Goal: Task Accomplishment & Management: Manage account settings

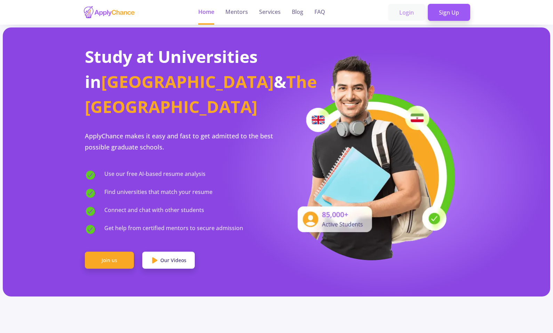
click at [408, 11] on link "Login" at bounding box center [406, 12] width 37 height 17
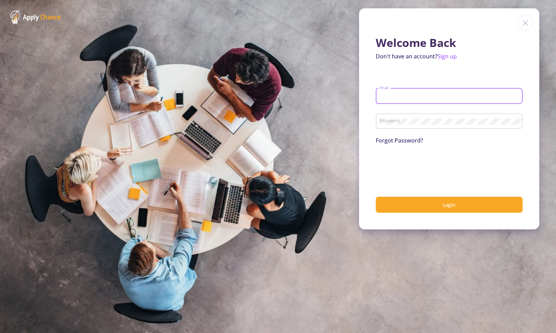
type input "[PERSON_NAME][EMAIL_ADDRESS][PERSON_NAME][DOMAIN_NAME]"
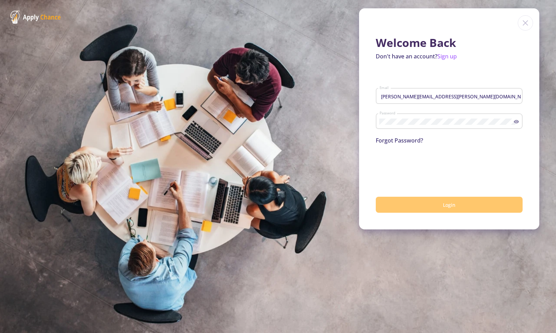
click at [411, 203] on button "Login" at bounding box center [449, 205] width 147 height 16
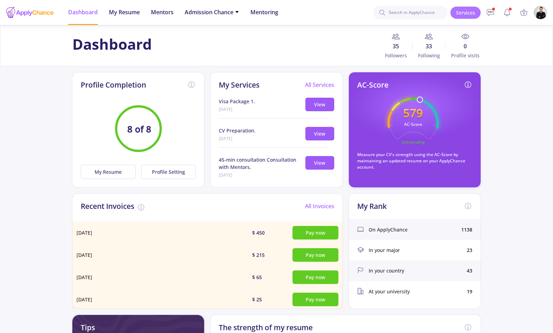
click at [467, 17] on link "Services" at bounding box center [465, 13] width 30 height 12
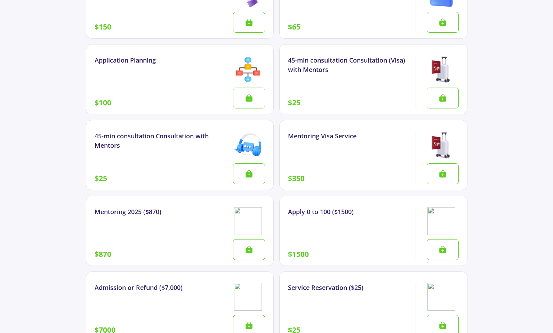
scroll to position [1131, 0]
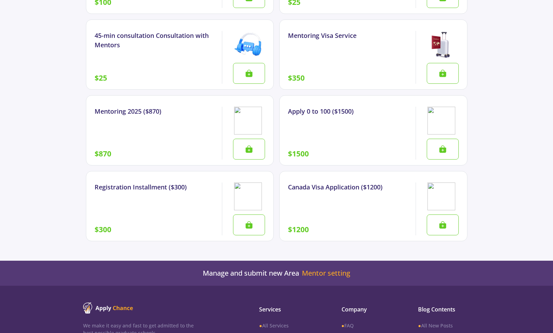
scroll to position [1088, 0]
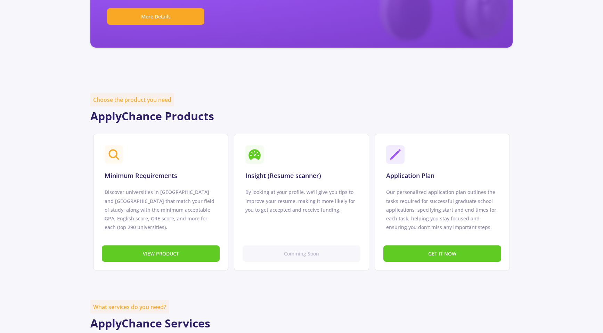
scroll to position [438, 0]
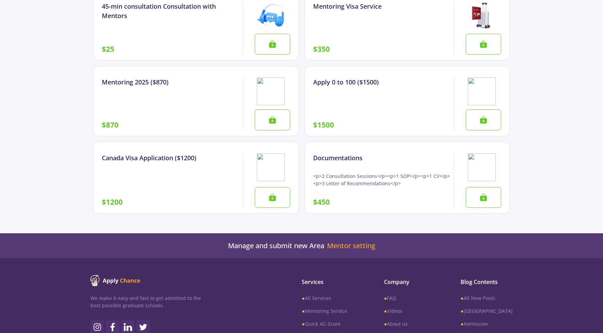
scroll to position [1101, 0]
